Goal: Task Accomplishment & Management: Complete application form

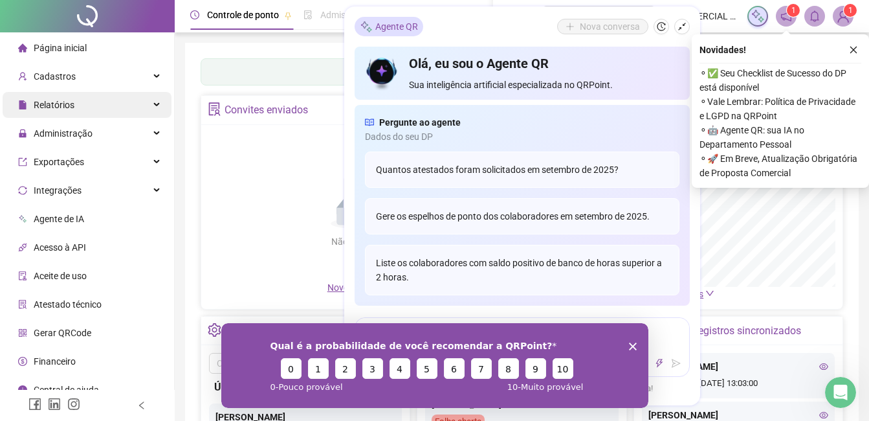
click at [102, 112] on div "Relatórios" at bounding box center [87, 105] width 169 height 26
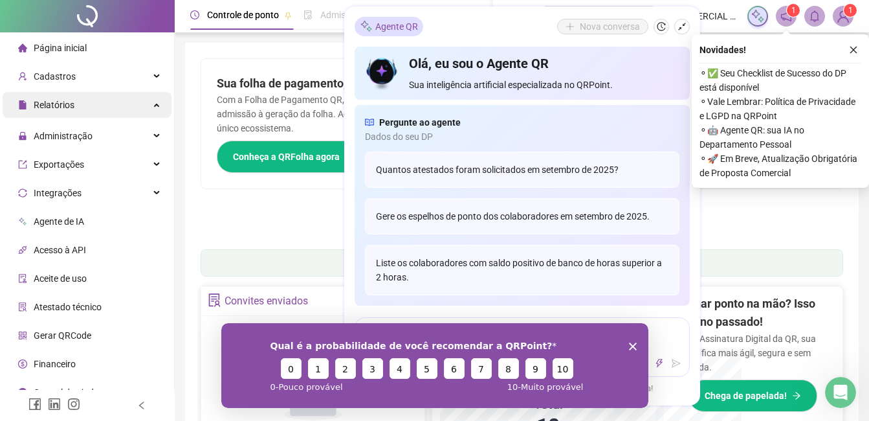
click at [105, 111] on div "Relatórios" at bounding box center [87, 105] width 169 height 26
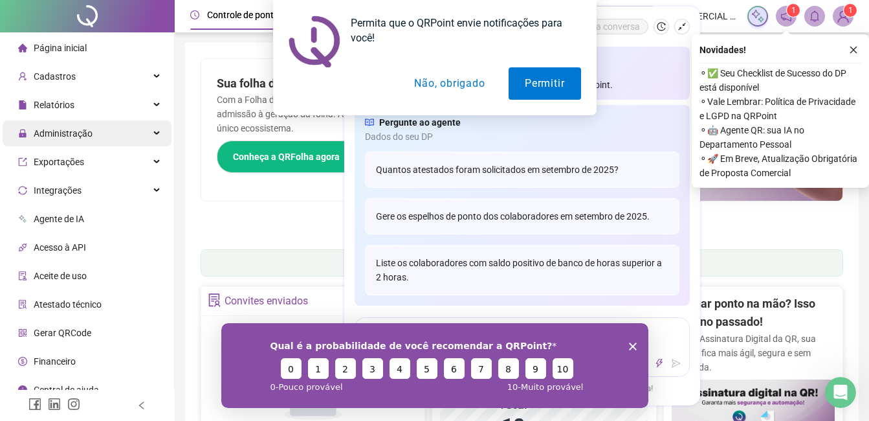
click at [109, 140] on div "Administração" at bounding box center [87, 133] width 169 height 26
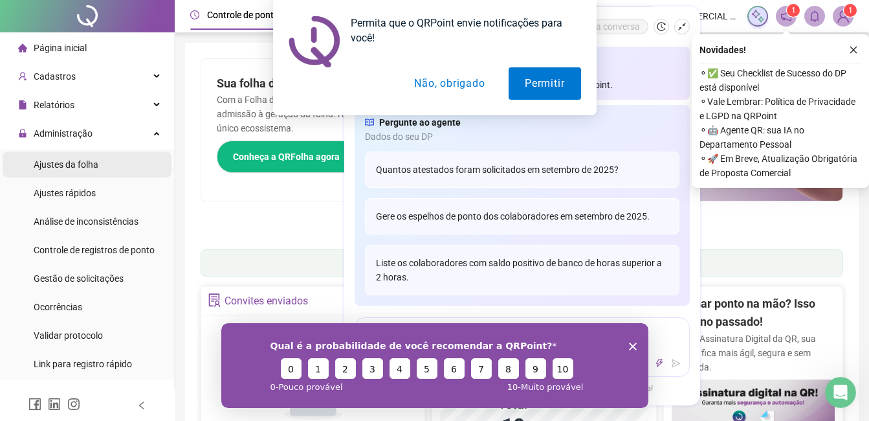
click at [89, 168] on span "Ajustes da folha" at bounding box center [66, 164] width 65 height 10
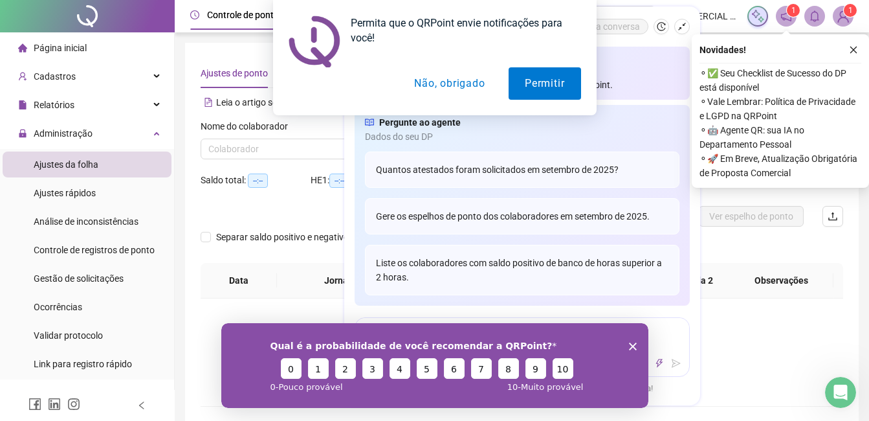
type input "**********"
click at [480, 76] on button "Não, obrigado" at bounding box center [449, 83] width 103 height 32
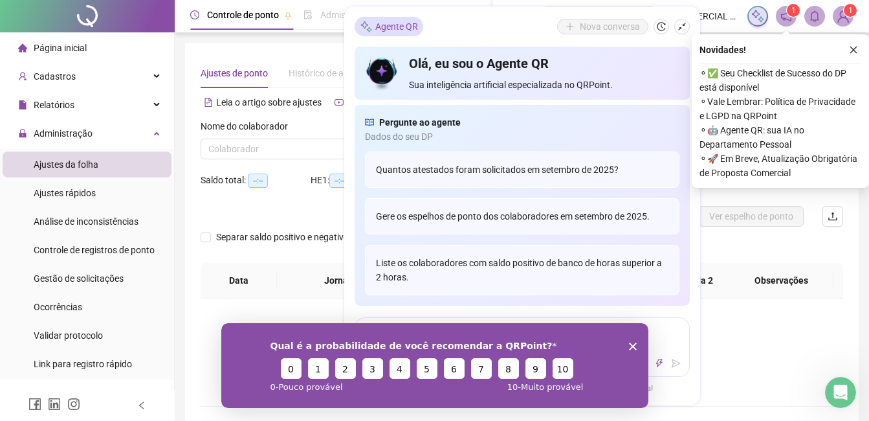
click at [253, 267] on th "Data" at bounding box center [239, 281] width 76 height 36
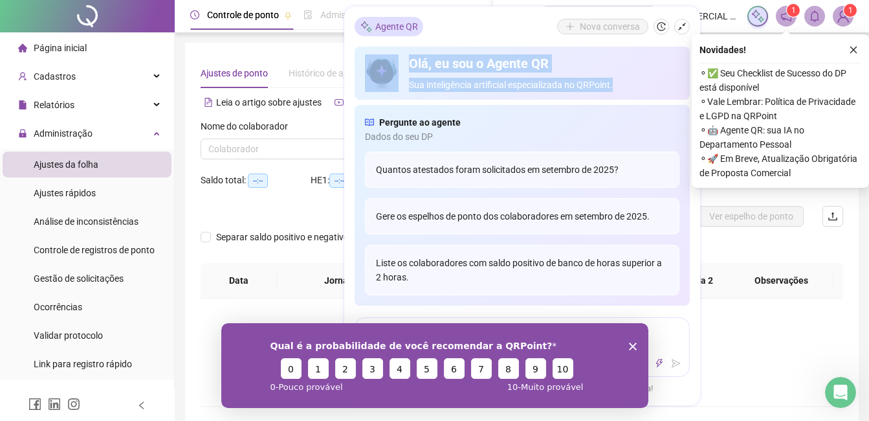
drag, startPoint x: 504, startPoint y: 21, endPoint x: 610, endPoint y: 75, distance: 118.9
click at [610, 75] on div "Agente QR Nova conversa Olá, eu sou o Agente QR Sua inteligência artificial esp…" at bounding box center [522, 205] width 356 height 399
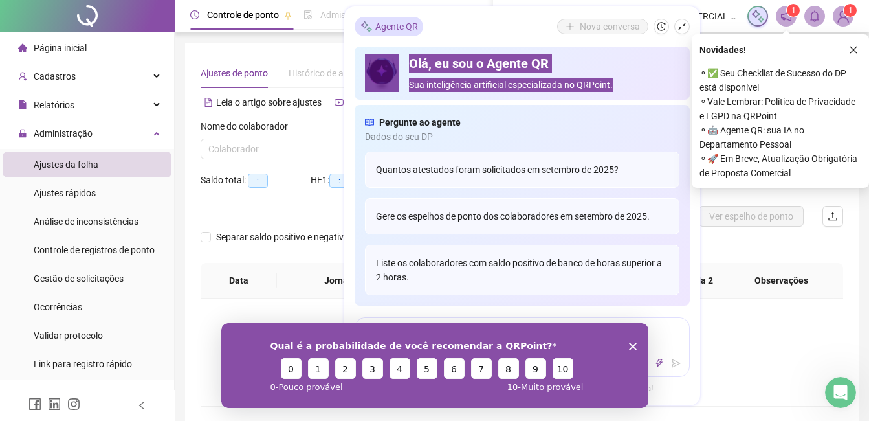
click at [635, 342] on polygon "Encerrar pesquisa" at bounding box center [632, 346] width 8 height 8
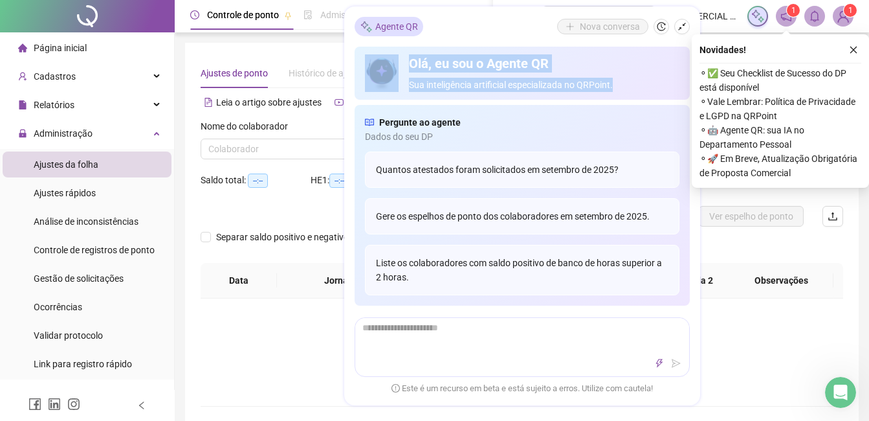
click at [676, 25] on button "button" at bounding box center [682, 27] width 16 height 16
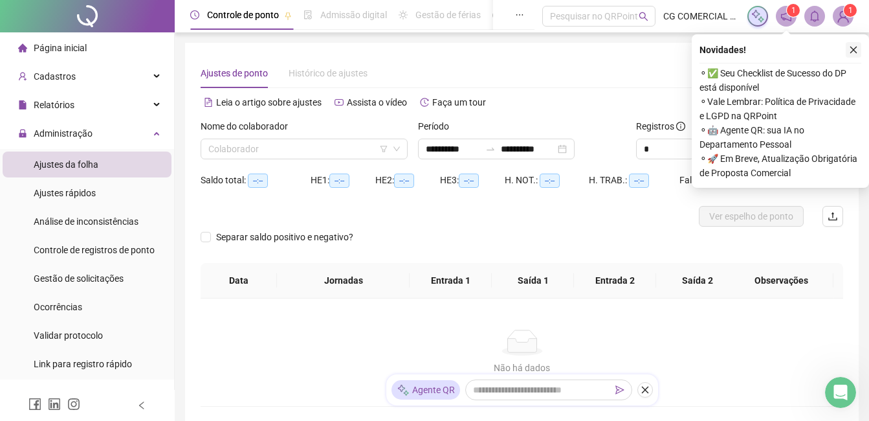
click at [857, 43] on button "button" at bounding box center [854, 50] width 16 height 16
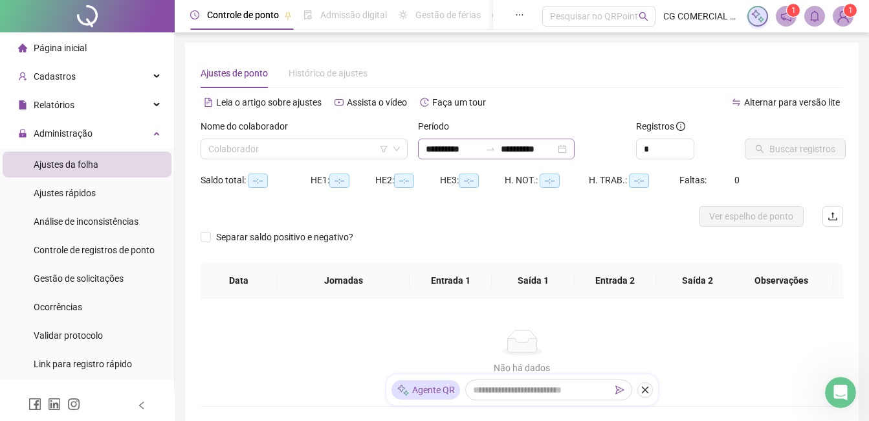
click at [575, 145] on div "**********" at bounding box center [496, 148] width 157 height 21
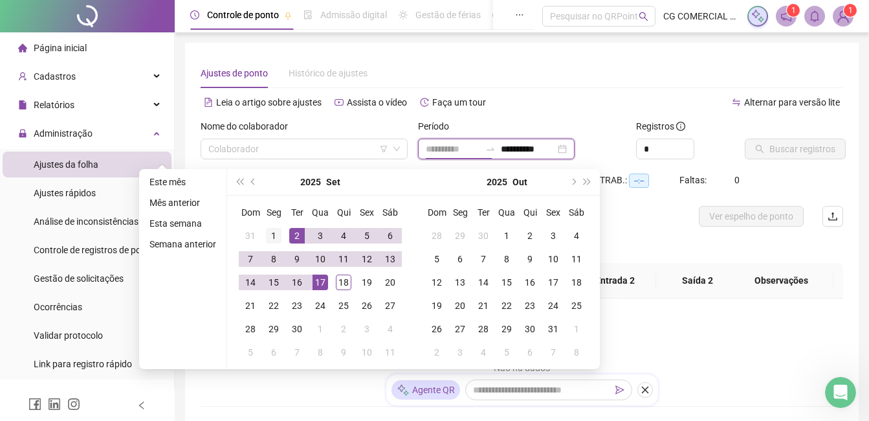
type input "**********"
click at [275, 235] on div "1" at bounding box center [274, 236] width 16 height 16
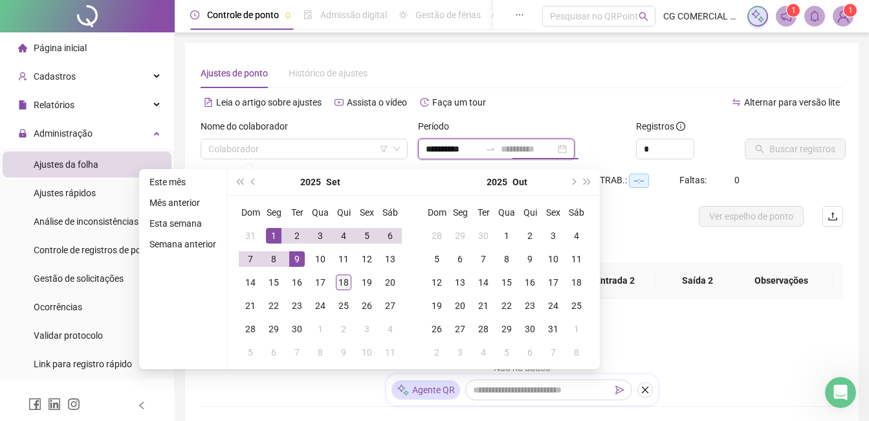
type input "**********"
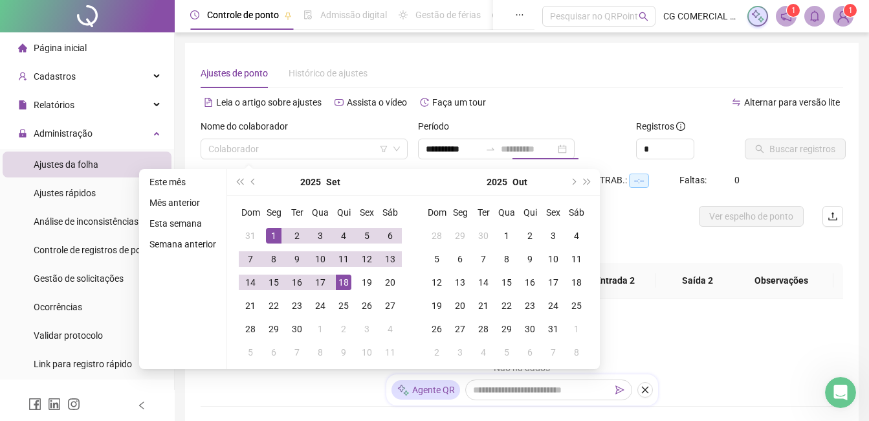
click at [339, 289] on div "18" at bounding box center [344, 282] width 16 height 16
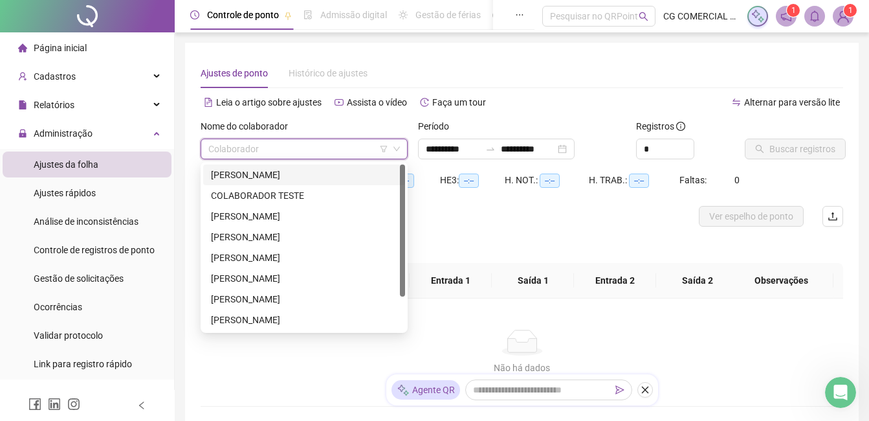
click at [373, 144] on input "search" at bounding box center [298, 148] width 180 height 19
click at [266, 176] on div "ALEX ALVES DA SILVA" at bounding box center [304, 175] width 186 height 14
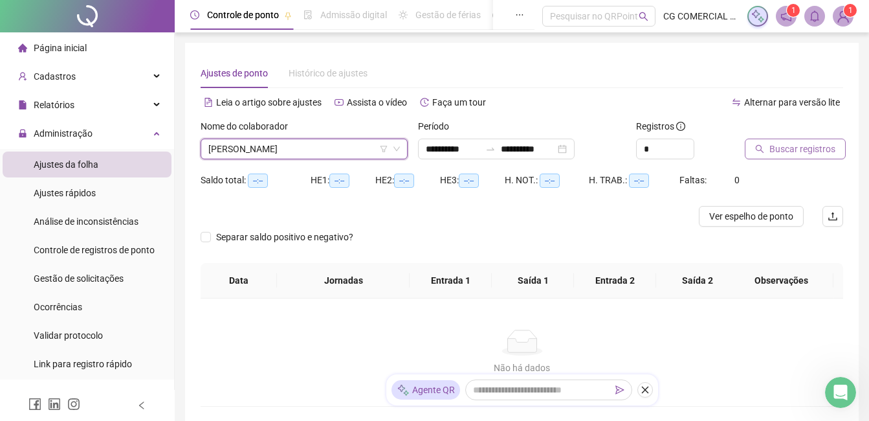
click at [805, 155] on span "Buscar registros" at bounding box center [802, 149] width 66 height 14
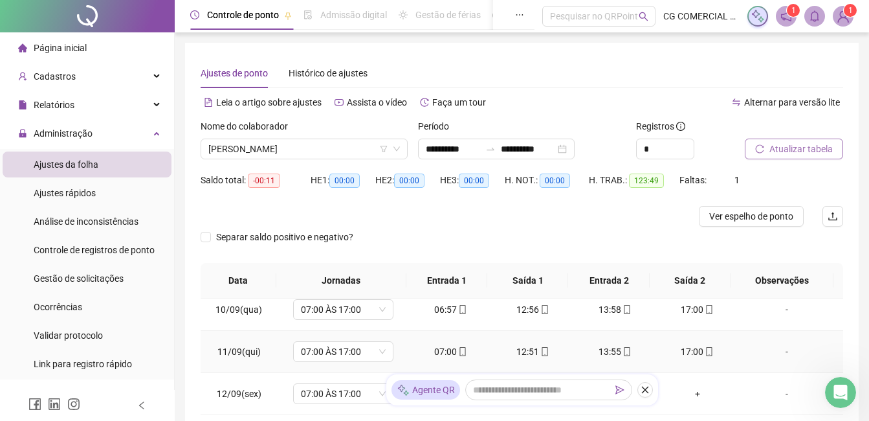
scroll to position [481, 0]
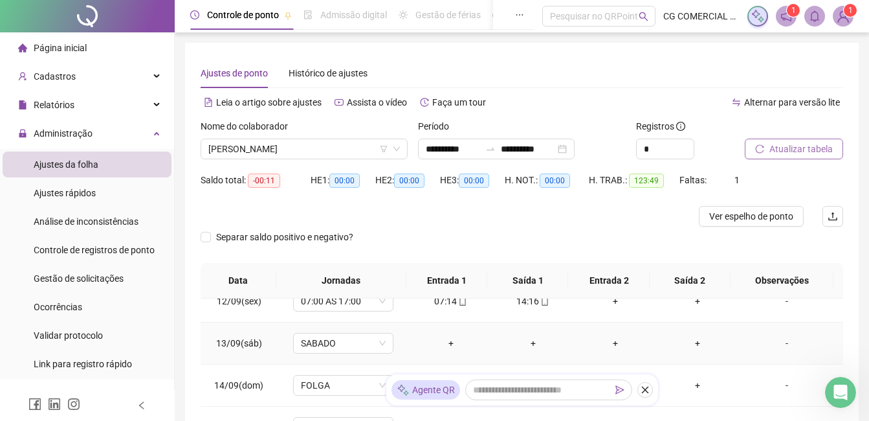
click at [777, 341] on div "-" at bounding box center [787, 343] width 76 height 14
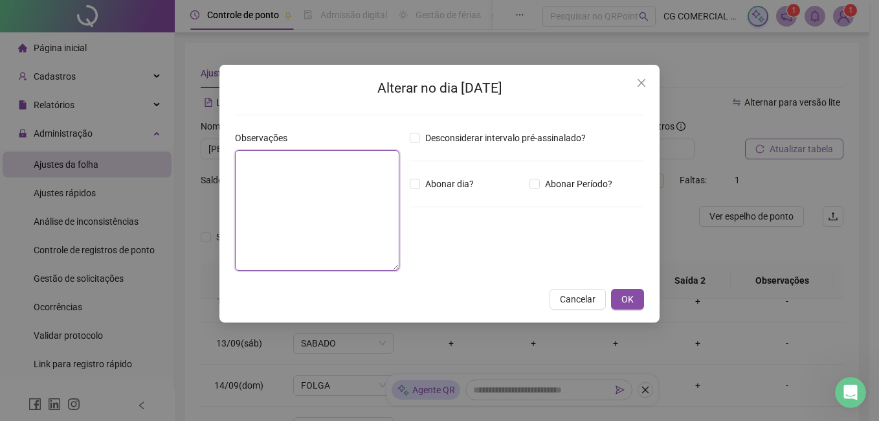
click at [298, 183] on textarea at bounding box center [317, 210] width 164 height 120
type textarea "*"
type textarea "*****"
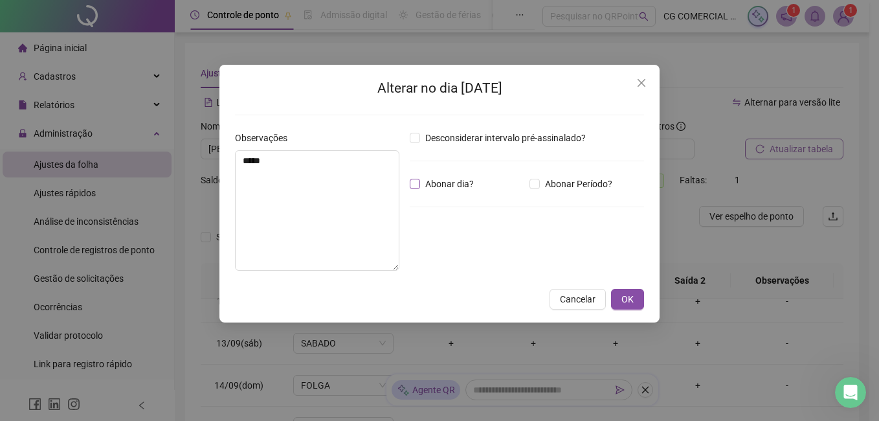
click at [421, 177] on div "Desconsiderar intervalo pré-assinalado? Abonar dia? Abonar Período? Horas a abo…" at bounding box center [526, 206] width 245 height 150
click at [617, 289] on button "OK" at bounding box center [627, 299] width 33 height 21
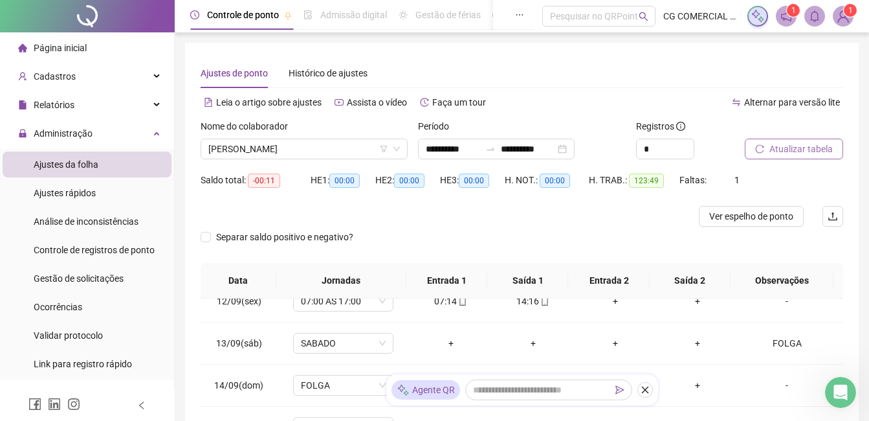
click at [630, 289] on body "**********" at bounding box center [434, 210] width 869 height 421
click at [794, 156] on button "Atualizar tabela" at bounding box center [794, 148] width 98 height 21
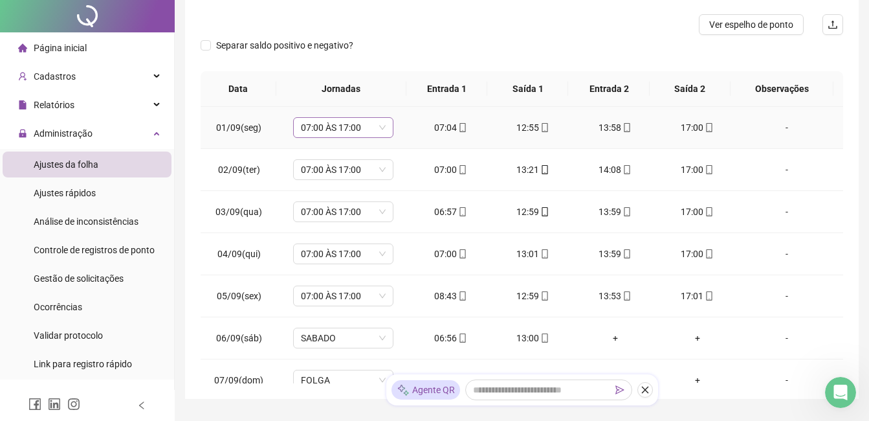
scroll to position [0, 0]
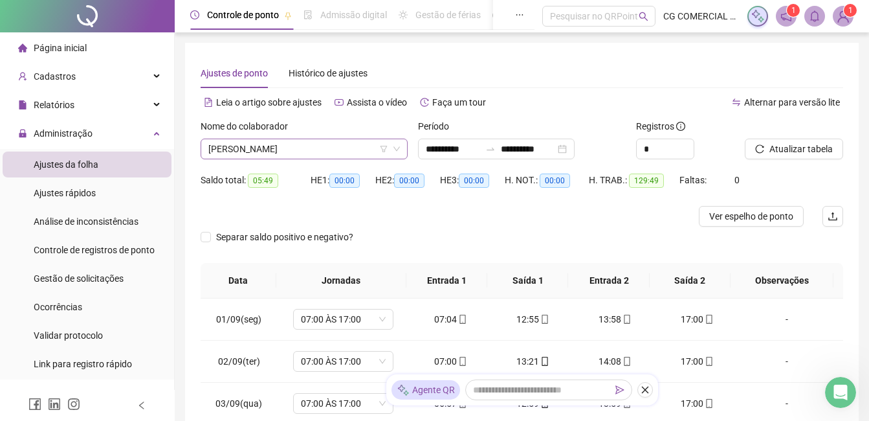
click at [329, 148] on span "ALEX ALVES DA SILVA" at bounding box center [304, 148] width 192 height 19
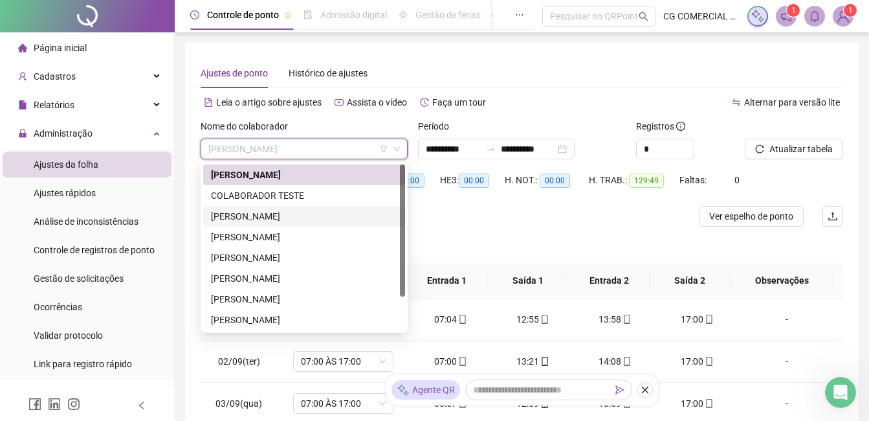
click at [296, 221] on div "DANIEL SOUZA DA SILVA" at bounding box center [304, 216] width 186 height 14
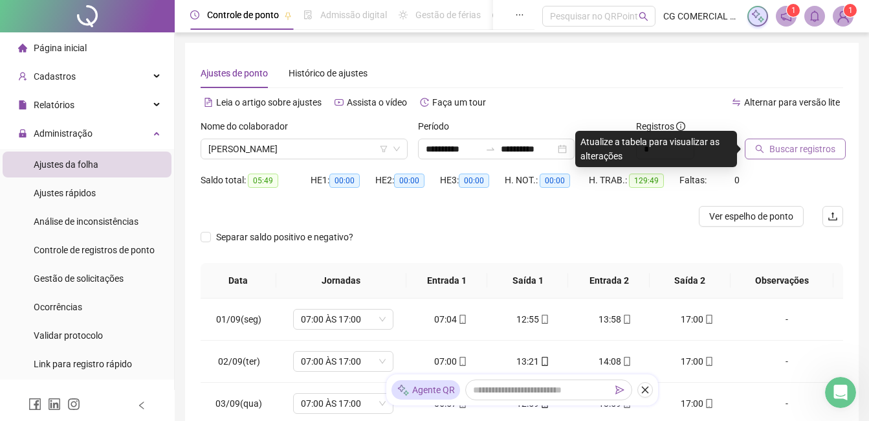
click at [800, 150] on span "Buscar registros" at bounding box center [802, 149] width 66 height 14
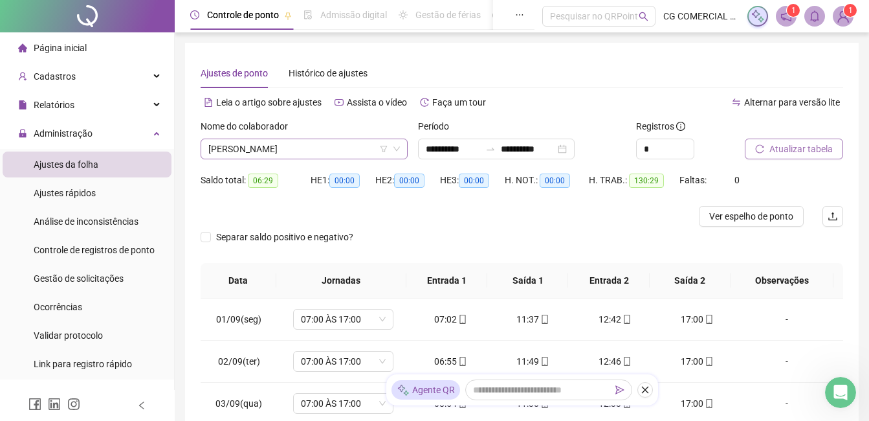
drag, startPoint x: 336, startPoint y: 136, endPoint x: 334, endPoint y: 146, distance: 9.9
click at [335, 144] on div "Nome do colaborador DANIEL SOUZA DA SILVA" at bounding box center [304, 139] width 207 height 40
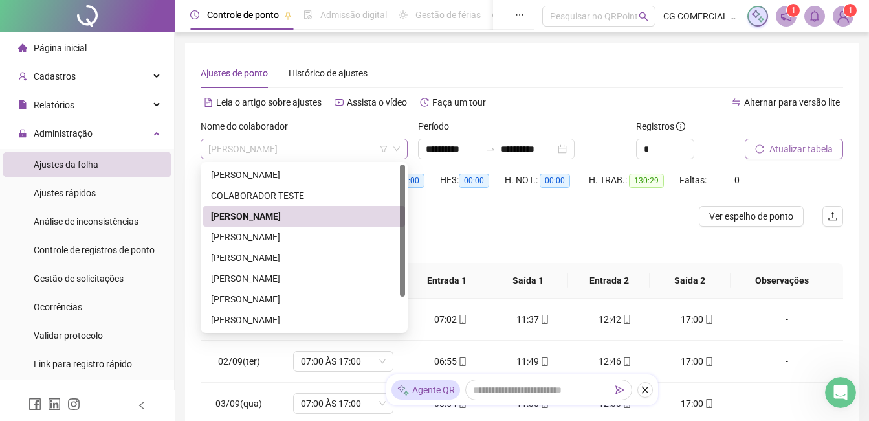
drag, startPoint x: 334, startPoint y: 146, endPoint x: 330, endPoint y: 156, distance: 11.1
click at [330, 156] on span "DANIEL SOUZA DA SILVA" at bounding box center [304, 148] width 192 height 19
click at [256, 236] on div "DAVID DA SILVA RIBEIRO" at bounding box center [304, 237] width 186 height 14
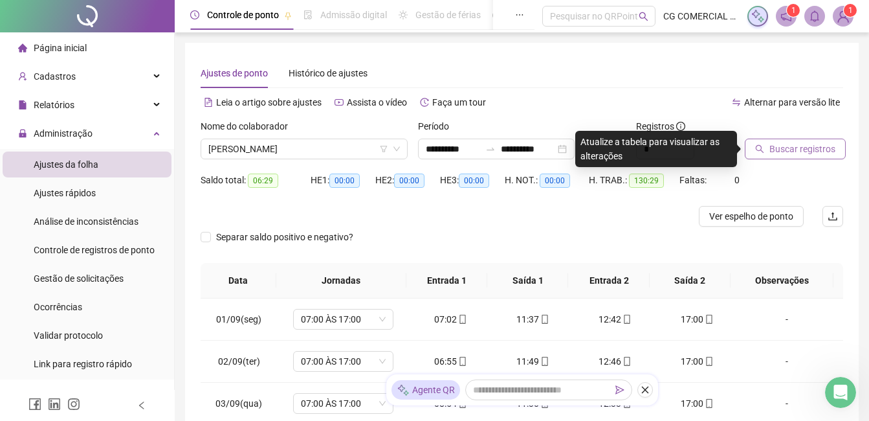
click at [786, 150] on span "Buscar registros" at bounding box center [802, 149] width 66 height 14
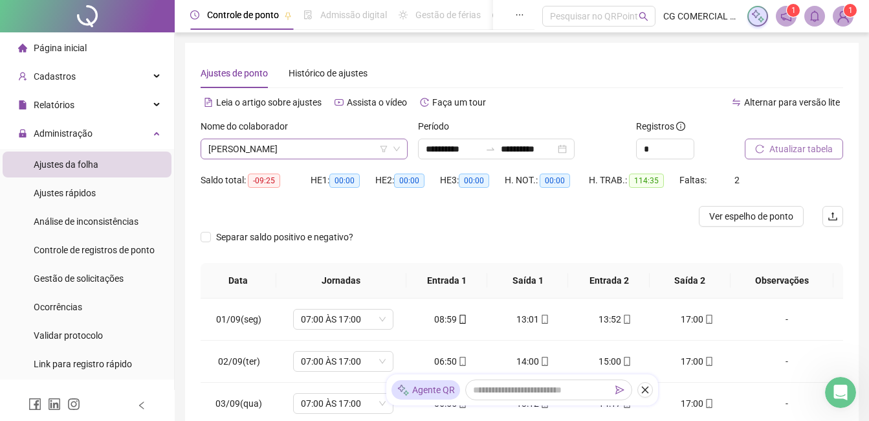
click at [355, 154] on span "DAVID DA SILVA RIBEIRO" at bounding box center [304, 148] width 192 height 19
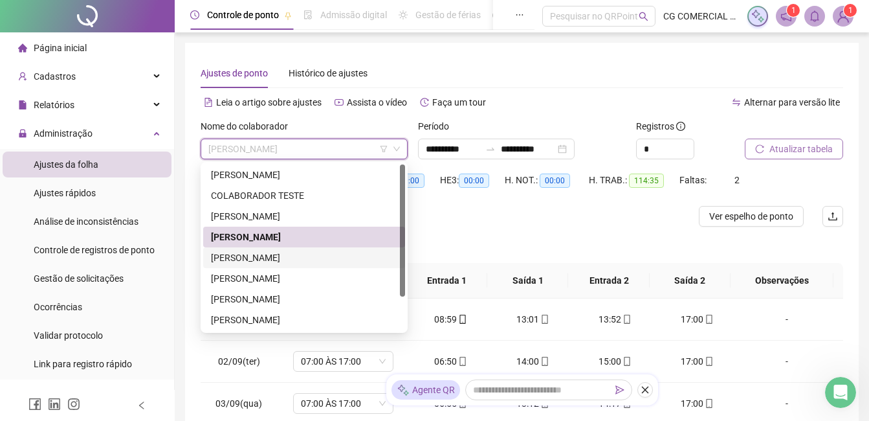
click at [276, 260] on div "ELIANE DA SILVA E SILVA" at bounding box center [304, 257] width 186 height 14
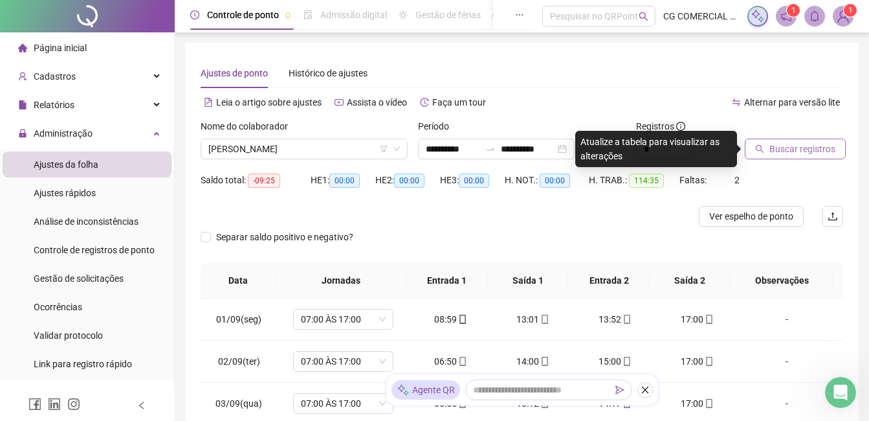
click at [781, 153] on span "Buscar registros" at bounding box center [802, 149] width 66 height 14
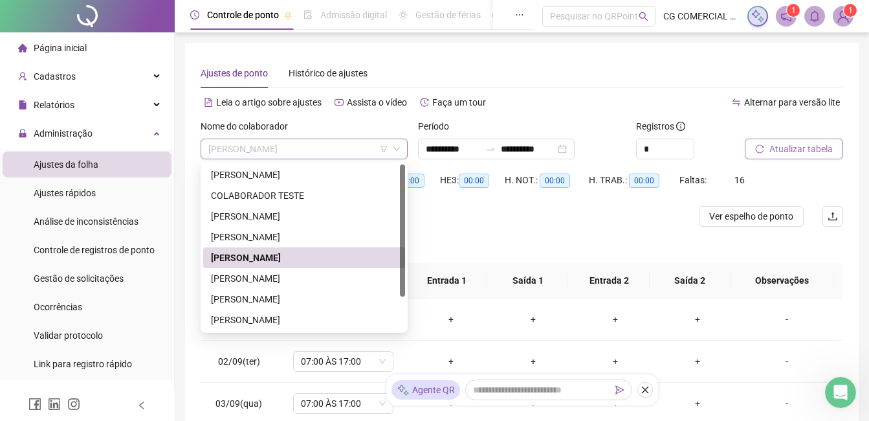
click at [352, 144] on span "ELIANE DA SILVA E SILVA" at bounding box center [304, 148] width 192 height 19
click at [276, 279] on div "HERCULES ALVES DE OLIVEIRA" at bounding box center [304, 278] width 186 height 14
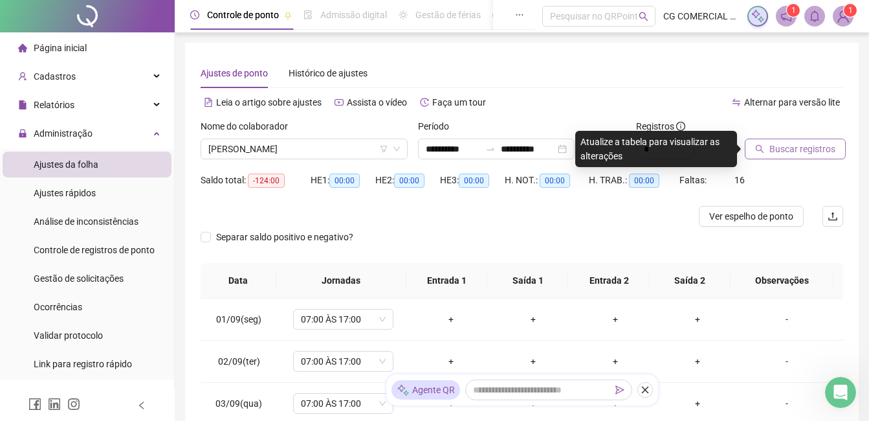
click at [774, 156] on button "Buscar registros" at bounding box center [795, 148] width 101 height 21
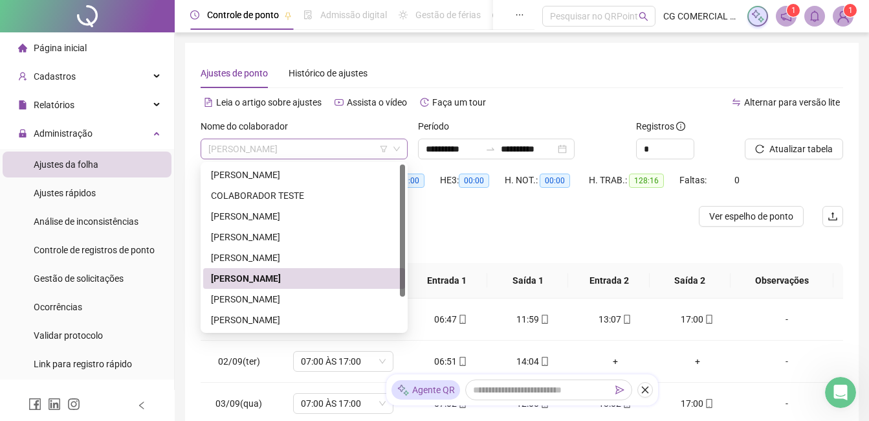
click at [362, 150] on span "HERCULES ALVES DE OLIVEIRA" at bounding box center [304, 148] width 192 height 19
click at [296, 300] on div "JANETE DA COSTA PINTO" at bounding box center [304, 299] width 186 height 14
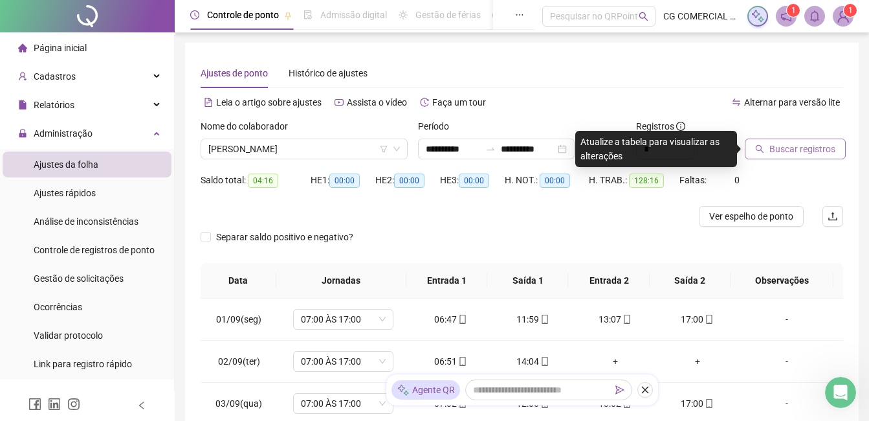
click at [773, 147] on span "Buscar registros" at bounding box center [802, 149] width 66 height 14
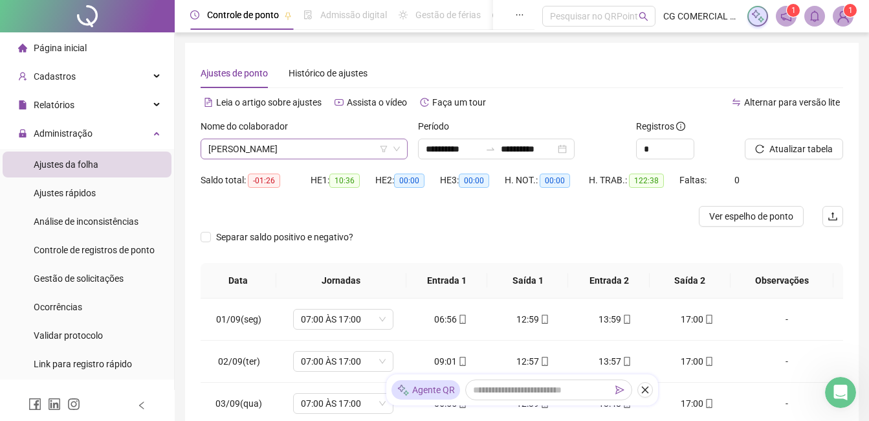
click at [352, 151] on span "JANETE DA COSTA PINTO" at bounding box center [304, 148] width 192 height 19
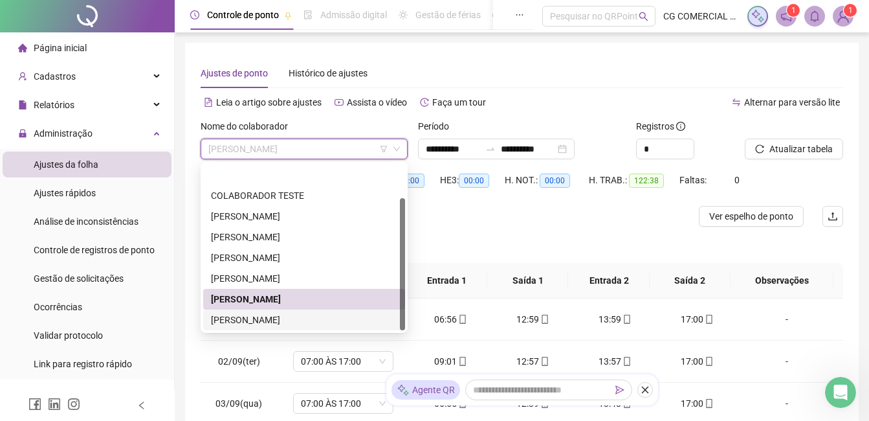
scroll to position [41, 0]
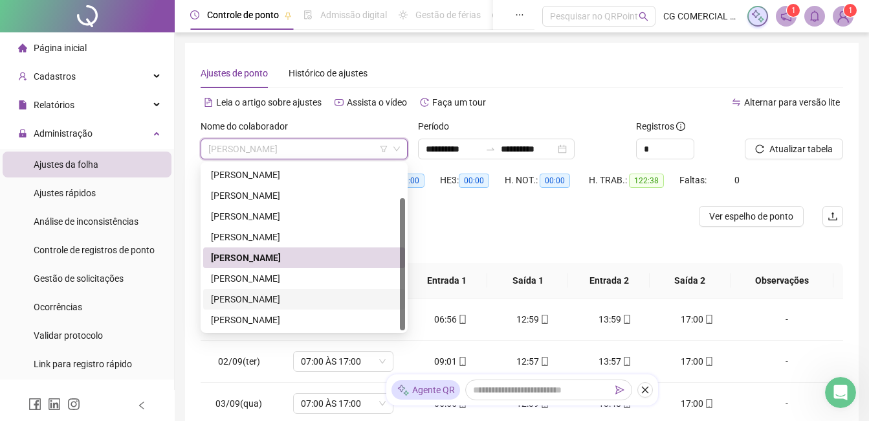
click at [273, 296] on div "JOSE DOS SANTOS FERREIRA" at bounding box center [304, 299] width 186 height 14
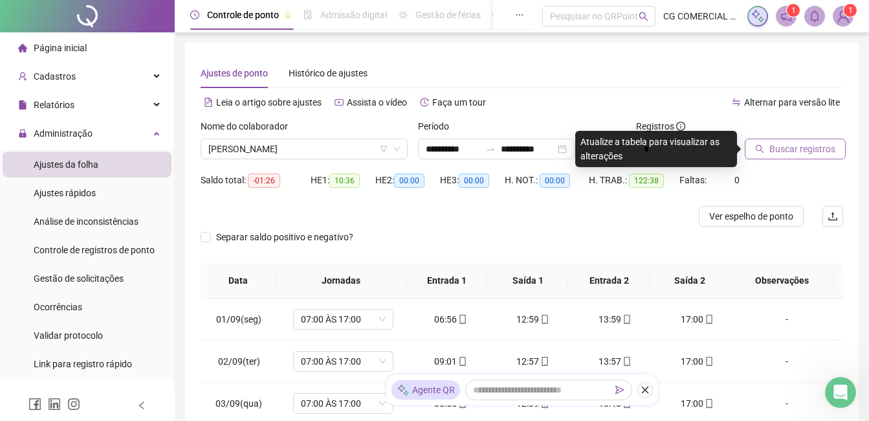
click at [794, 144] on span "Buscar registros" at bounding box center [802, 149] width 66 height 14
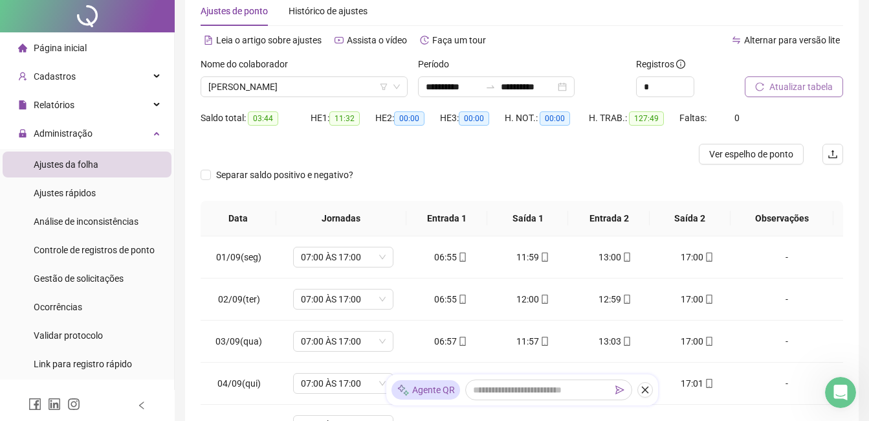
scroll to position [0, 0]
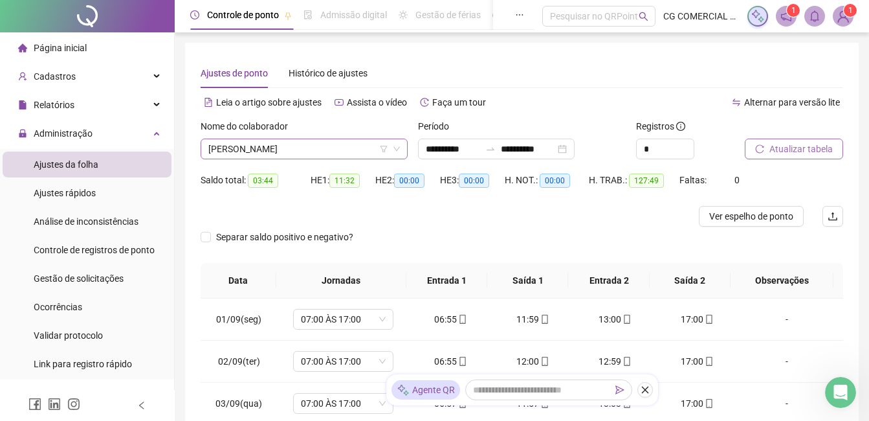
click at [352, 148] on span "JOSE DOS SANTOS FERREIRA" at bounding box center [304, 148] width 192 height 19
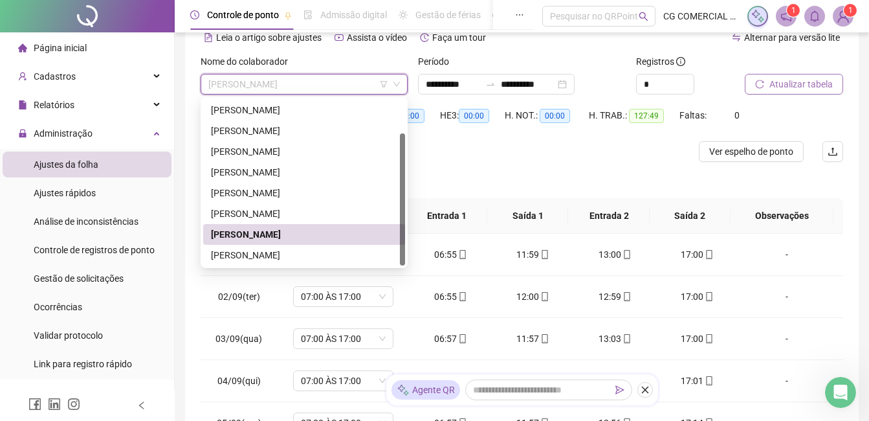
scroll to position [129, 0]
